Goal: Task Accomplishment & Management: Manage account settings

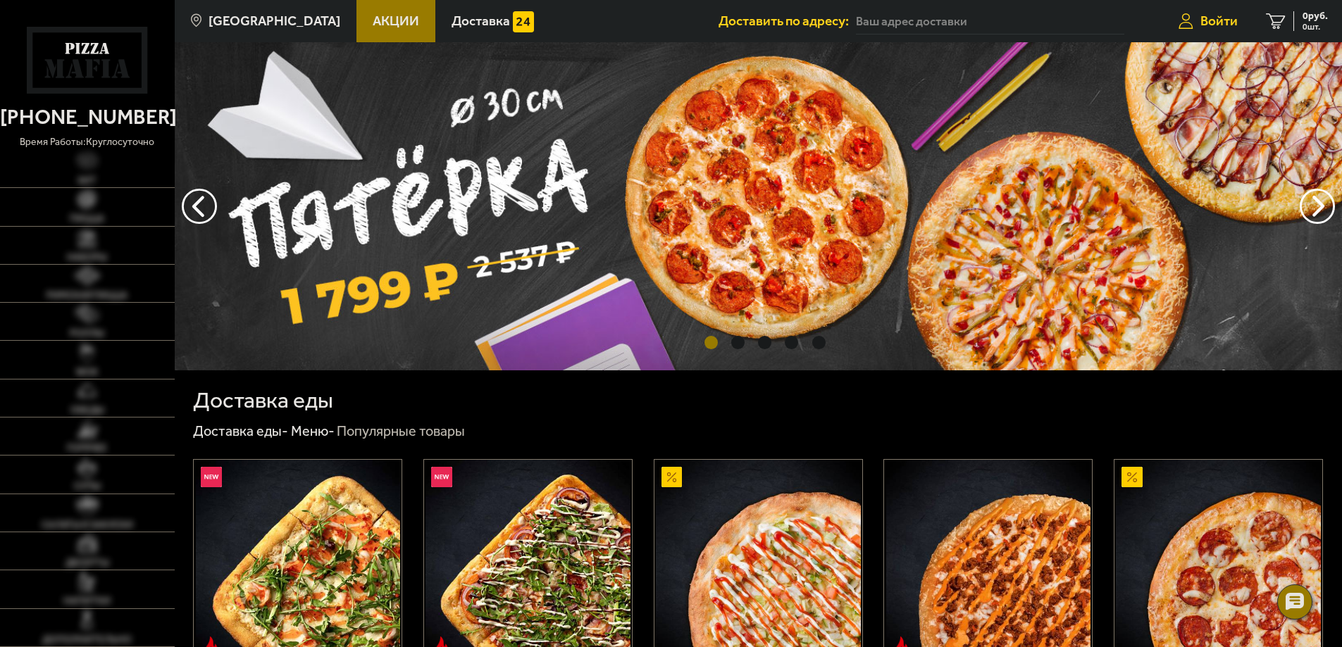
click at [1205, 14] on span "Войти" at bounding box center [1218, 20] width 37 height 13
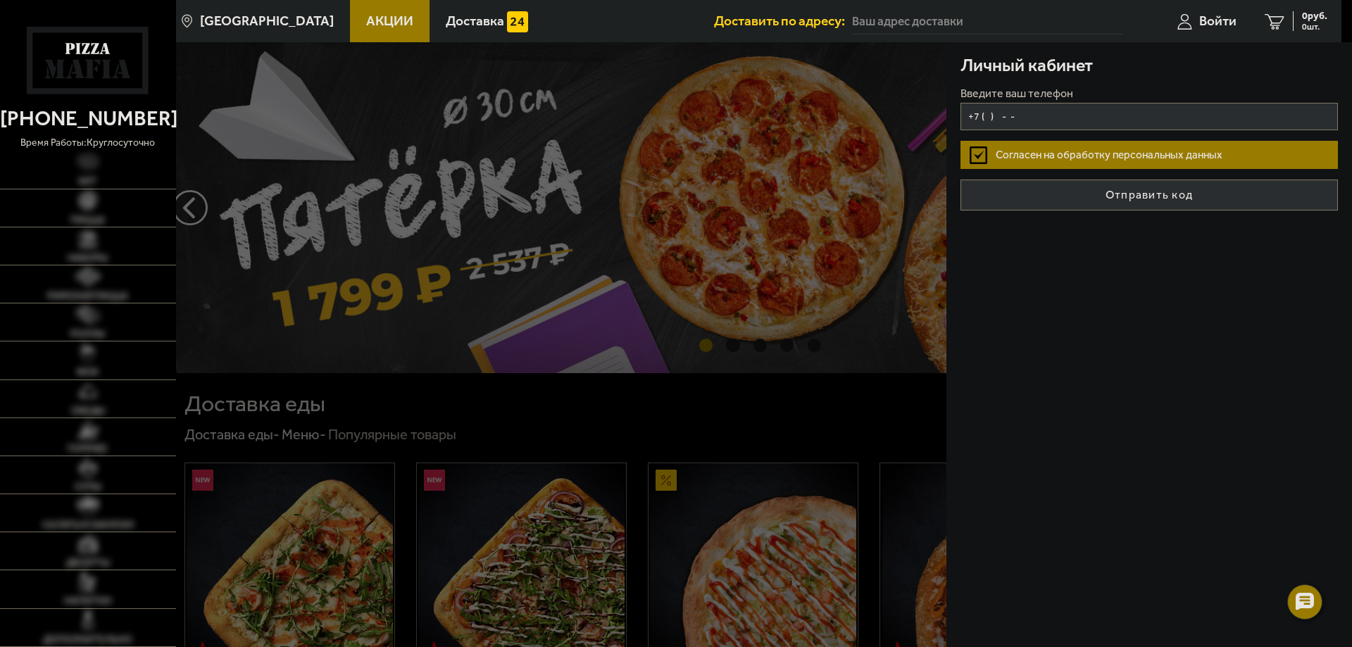
click at [1138, 126] on input "+7 ( ) - -" at bounding box center [1150, 116] width 378 height 27
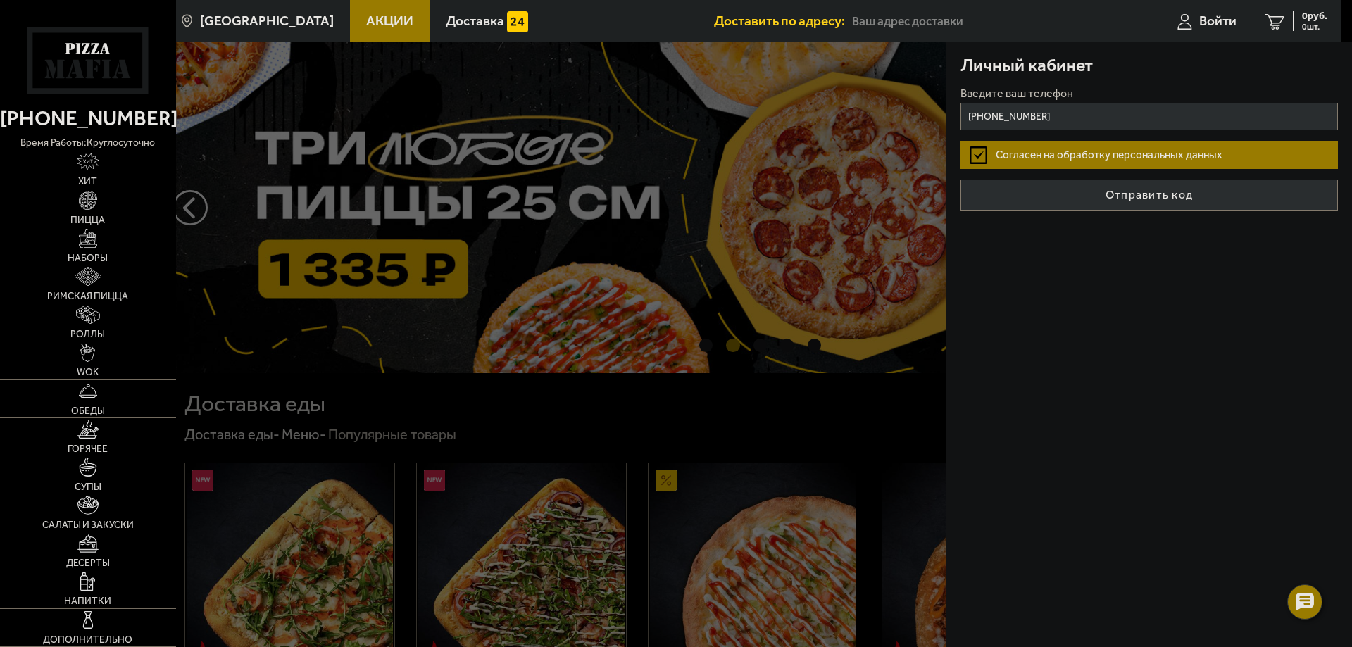
type input "[PHONE_NUMBER]"
click at [1057, 161] on label "Согласен на обработку персональных данных" at bounding box center [1150, 155] width 378 height 28
click at [0, 0] on input "Согласен на обработку персональных данных" at bounding box center [0, 0] width 0 height 0
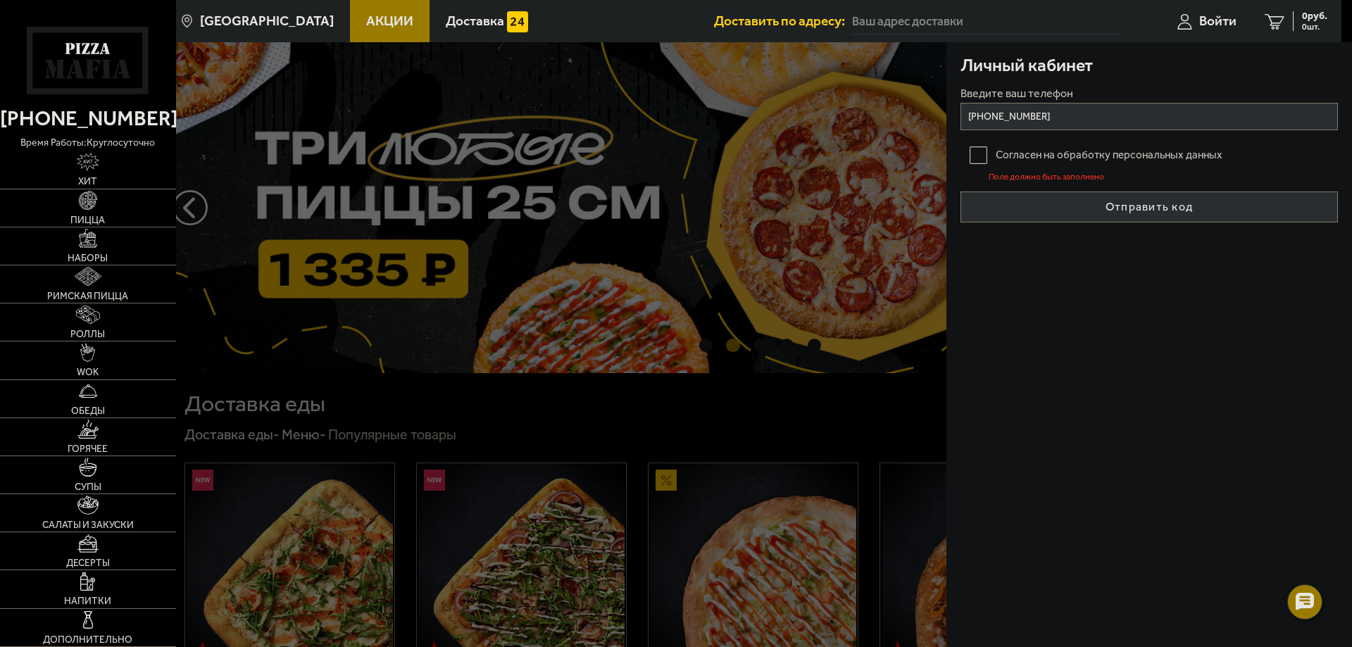
click at [1057, 161] on label "Согласен на обработку персональных данных" at bounding box center [1150, 155] width 378 height 28
click at [0, 0] on input "Согласен на обработку персональных данных" at bounding box center [0, 0] width 0 height 0
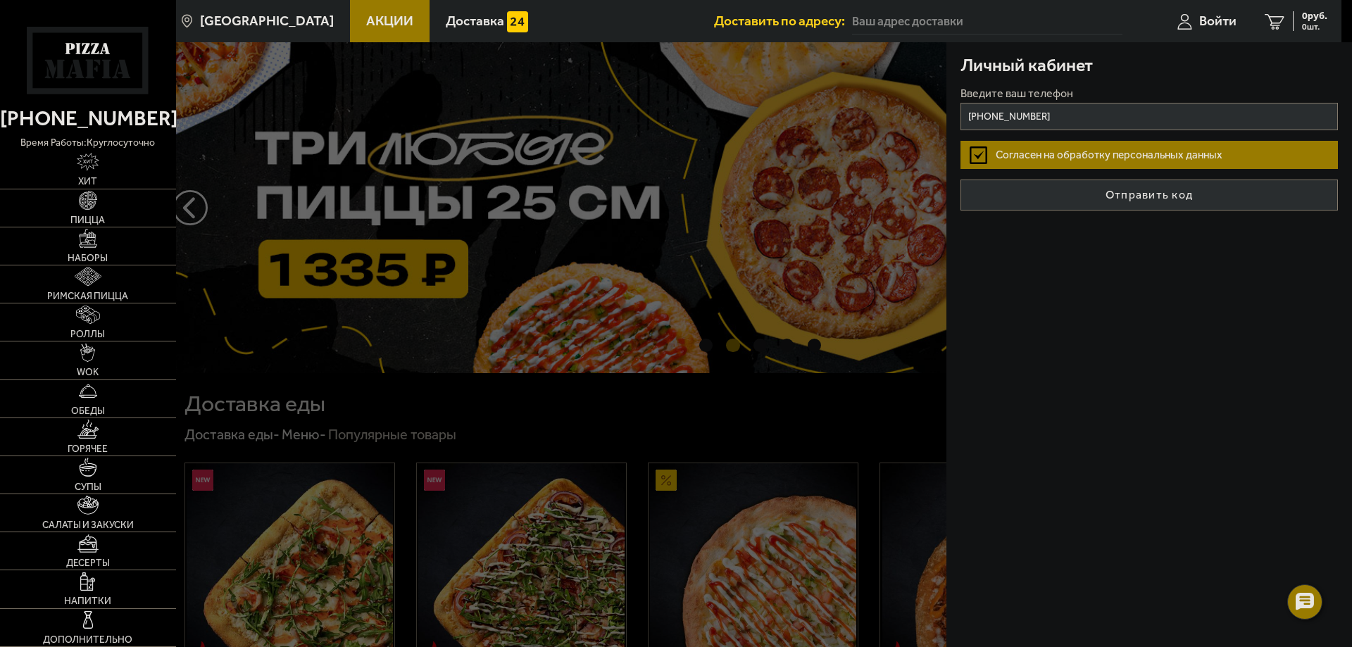
click at [1083, 185] on button "Отправить код" at bounding box center [1150, 195] width 378 height 31
click at [1083, 185] on form "Введите ваш телефон [PHONE_NUMBER] Согласен на обработку персональных данных От…" at bounding box center [1150, 149] width 378 height 123
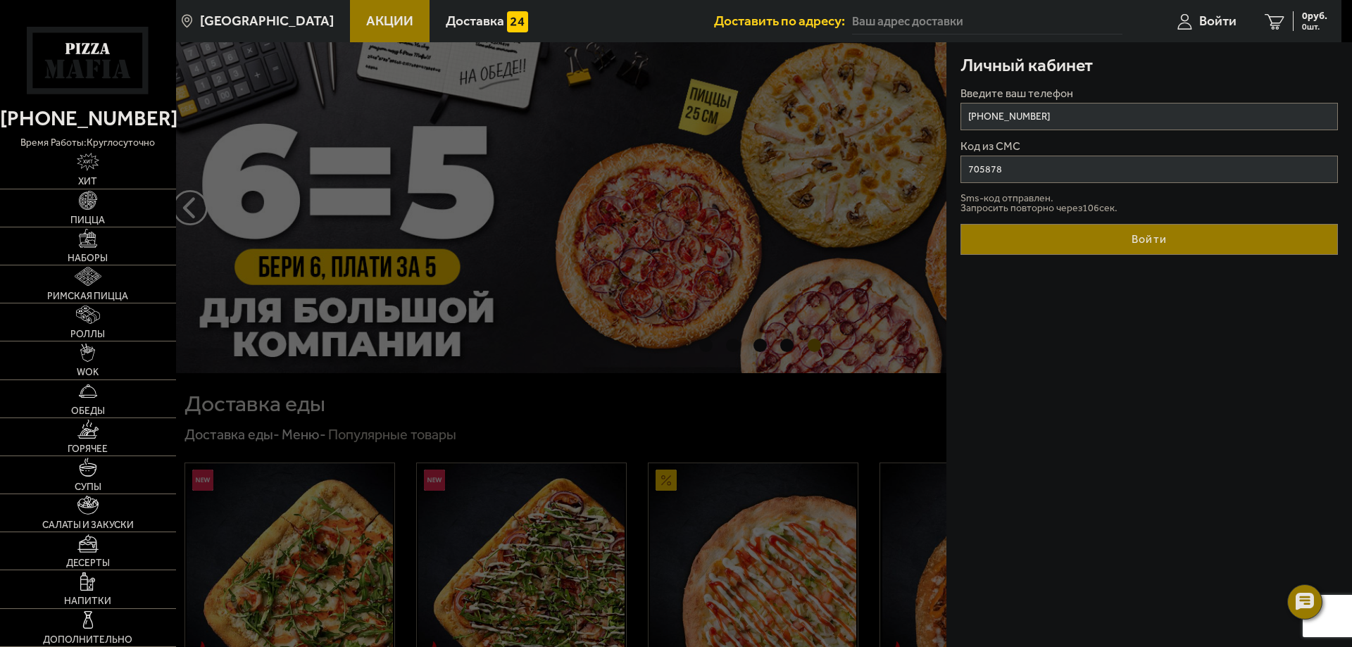
type input "705878"
click at [1188, 233] on button "Войти" at bounding box center [1150, 239] width 378 height 31
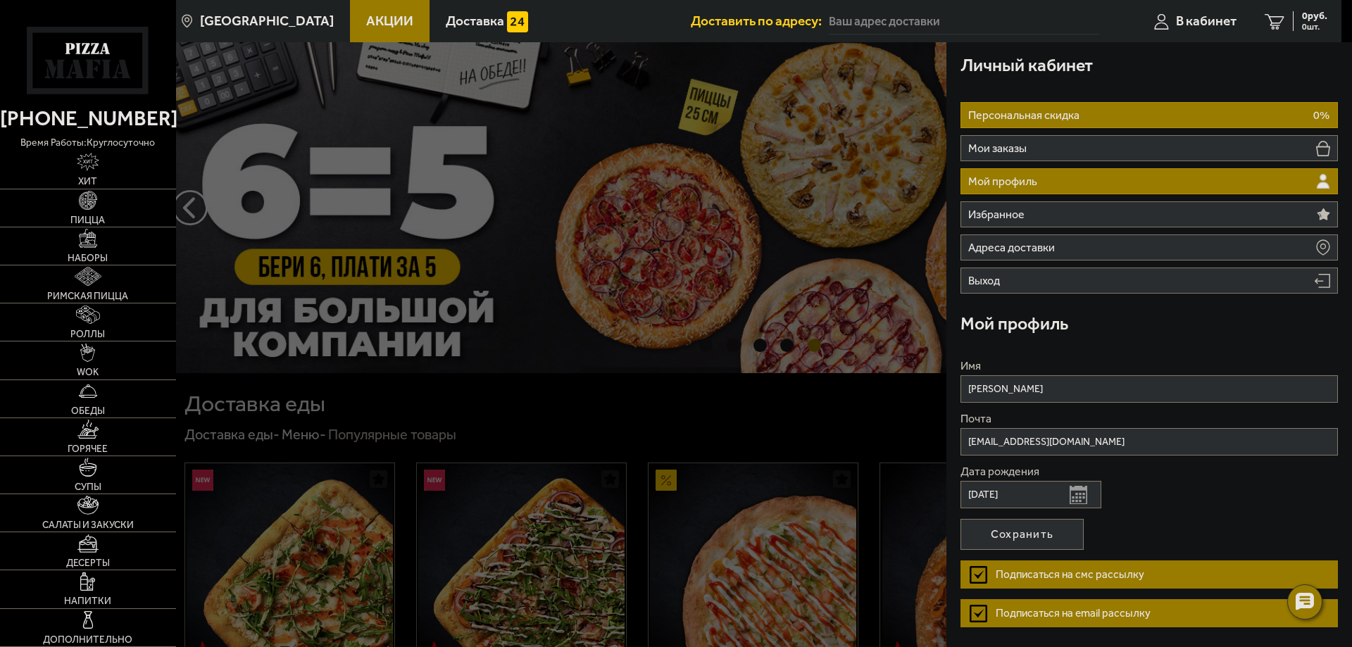
click at [1140, 104] on li "Персональная скидка 0%" at bounding box center [1150, 115] width 378 height 26
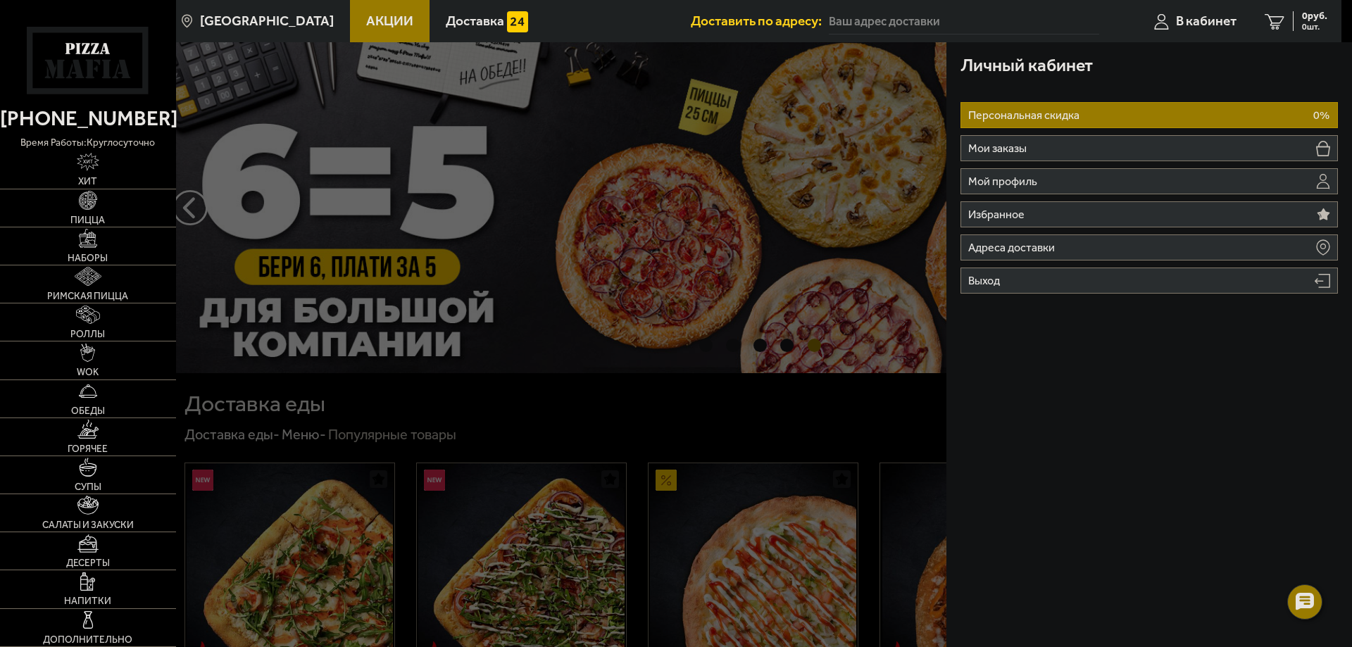
click at [757, 268] on div at bounding box center [852, 365] width 1352 height 647
